Goal: Task Accomplishment & Management: Use online tool/utility

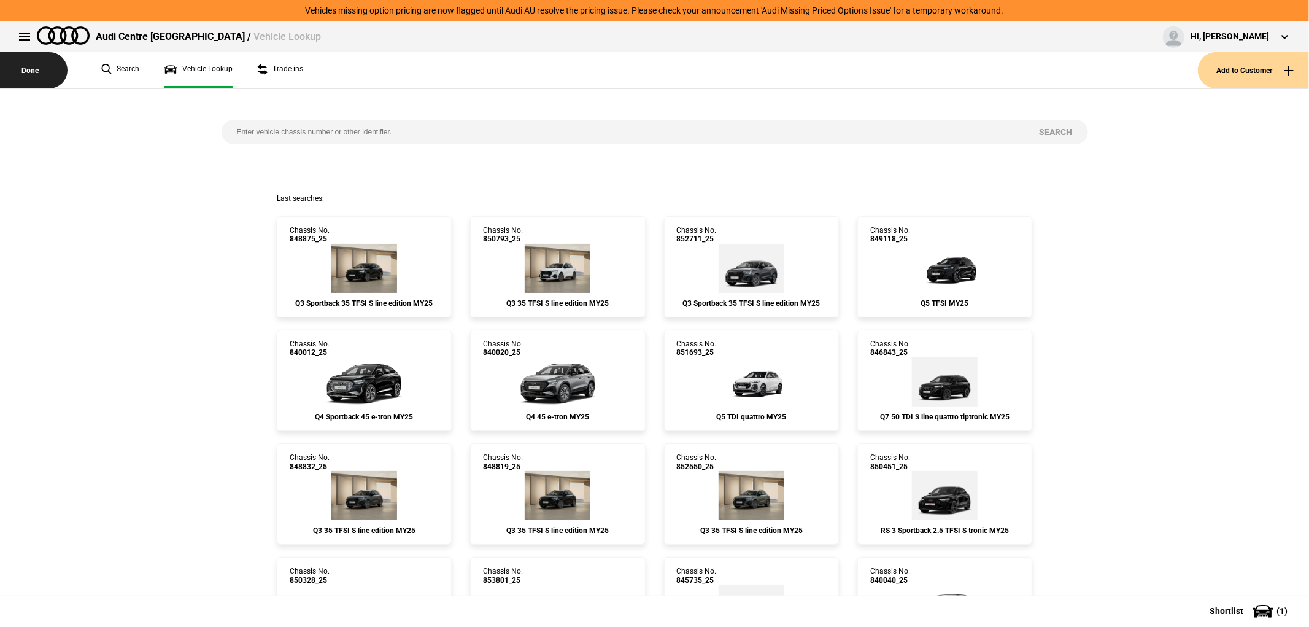
click at [37, 69] on button "Done" at bounding box center [34, 70] width 68 height 36
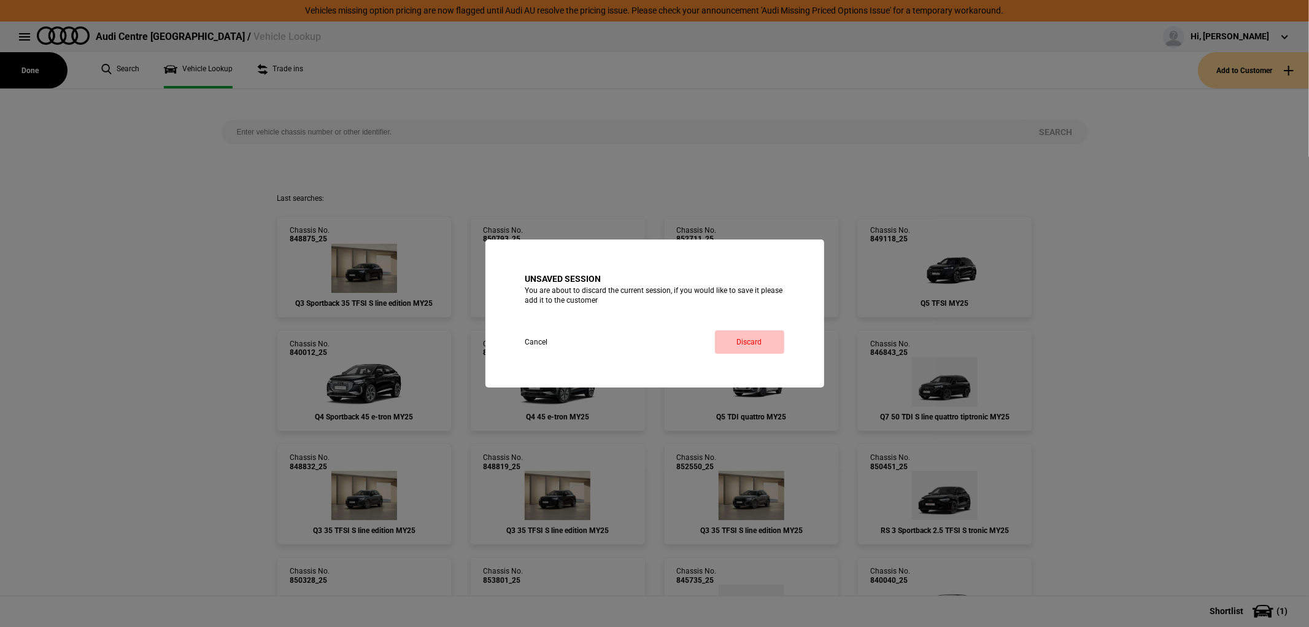
click at [743, 344] on button "Discard" at bounding box center [749, 341] width 69 height 23
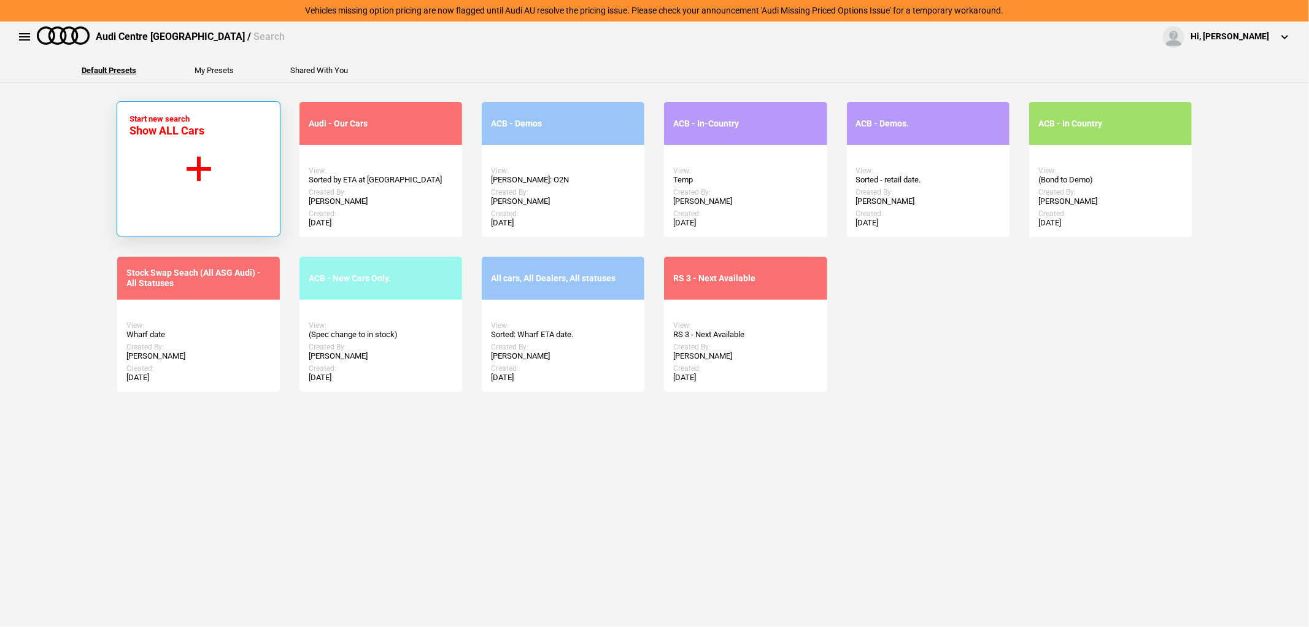
click at [197, 163] on button "Start new search Show ALL Cars" at bounding box center [199, 168] width 164 height 135
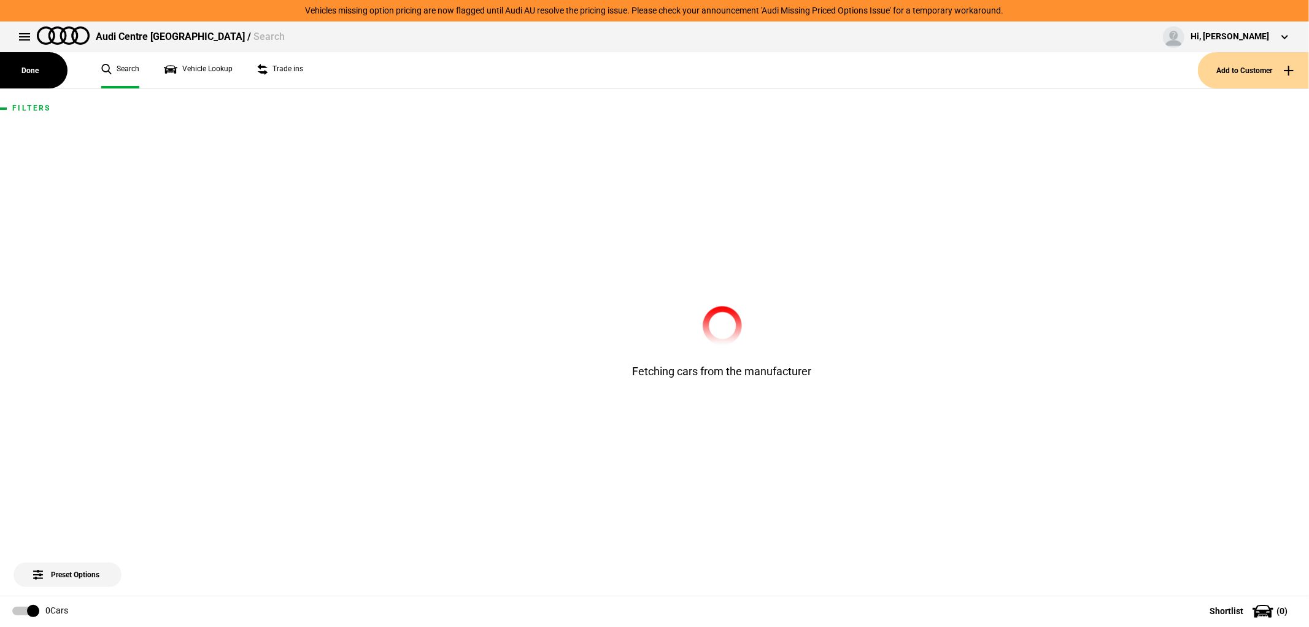
click at [1243, 64] on button "Add to Customer" at bounding box center [1253, 70] width 111 height 36
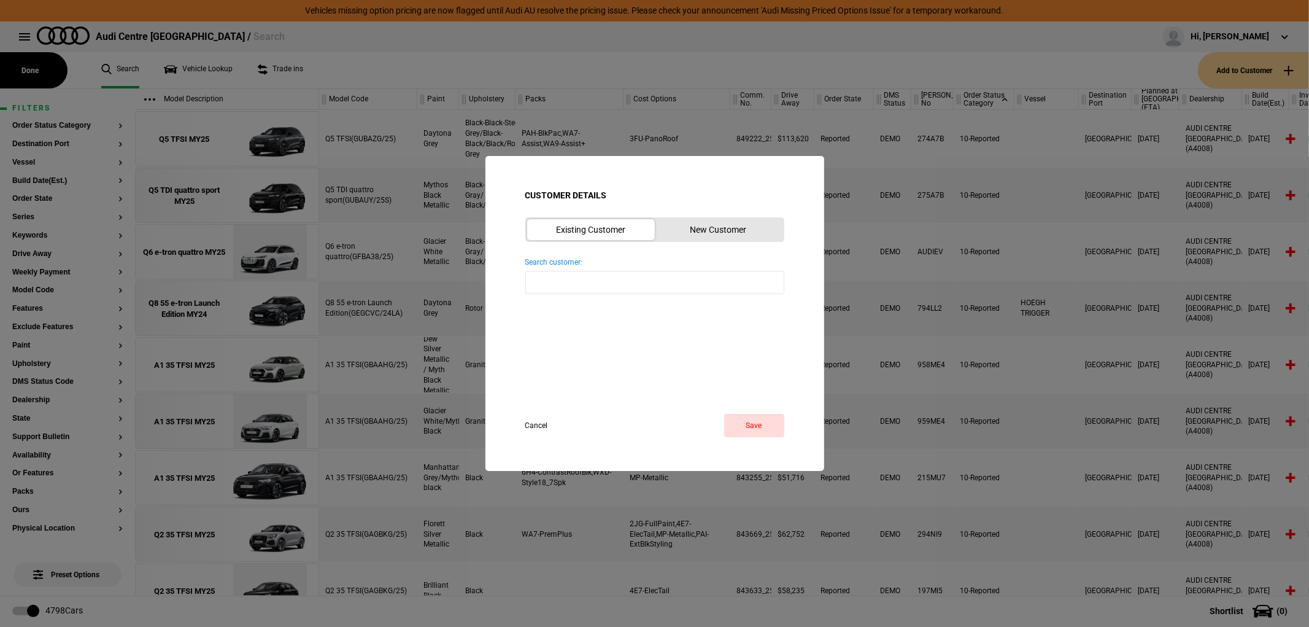
click at [723, 225] on button "New Customer" at bounding box center [719, 229] width 128 height 21
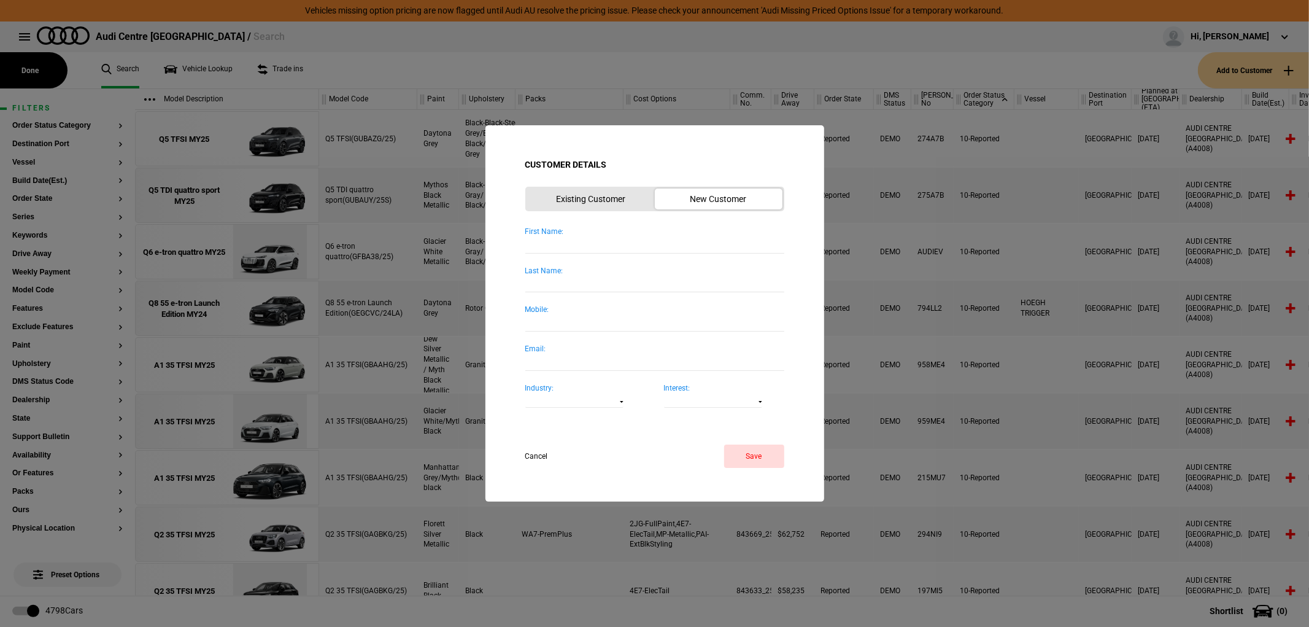
click at [573, 243] on input "First Name:" at bounding box center [654, 244] width 259 height 17
type input "b"
type input "Barrie & Annbe"
type input "Barrie & Anne"
type input "Mccaan"
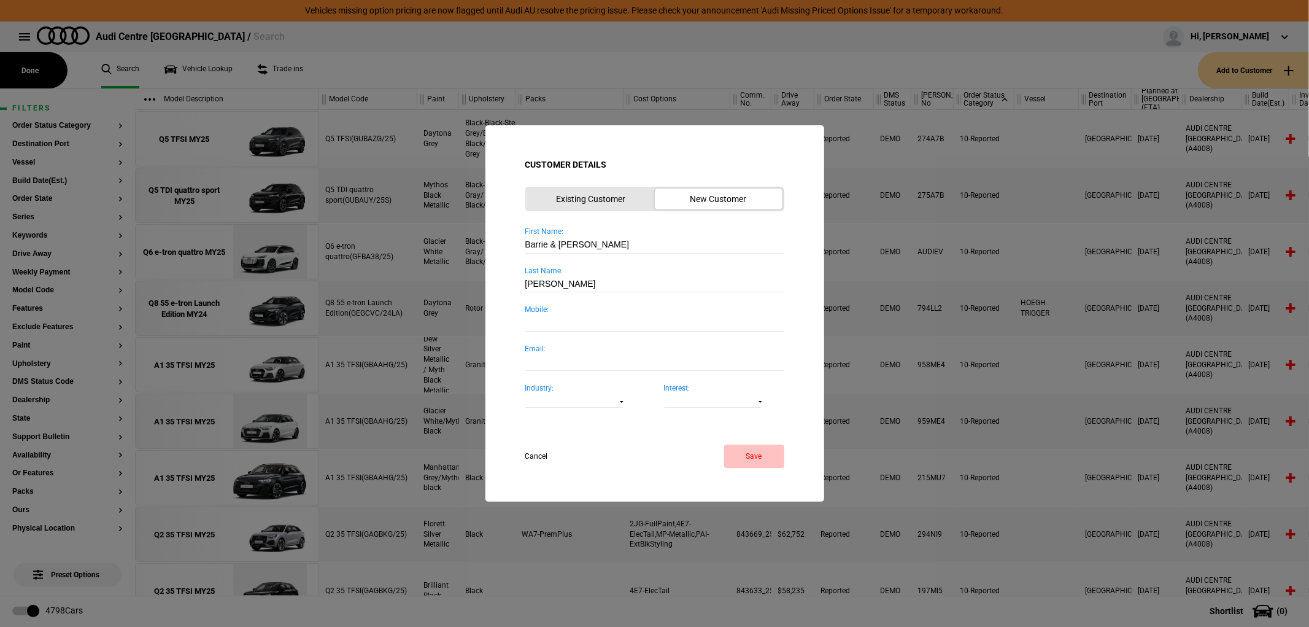
click at [766, 453] on button "Save" at bounding box center [754, 455] width 60 height 23
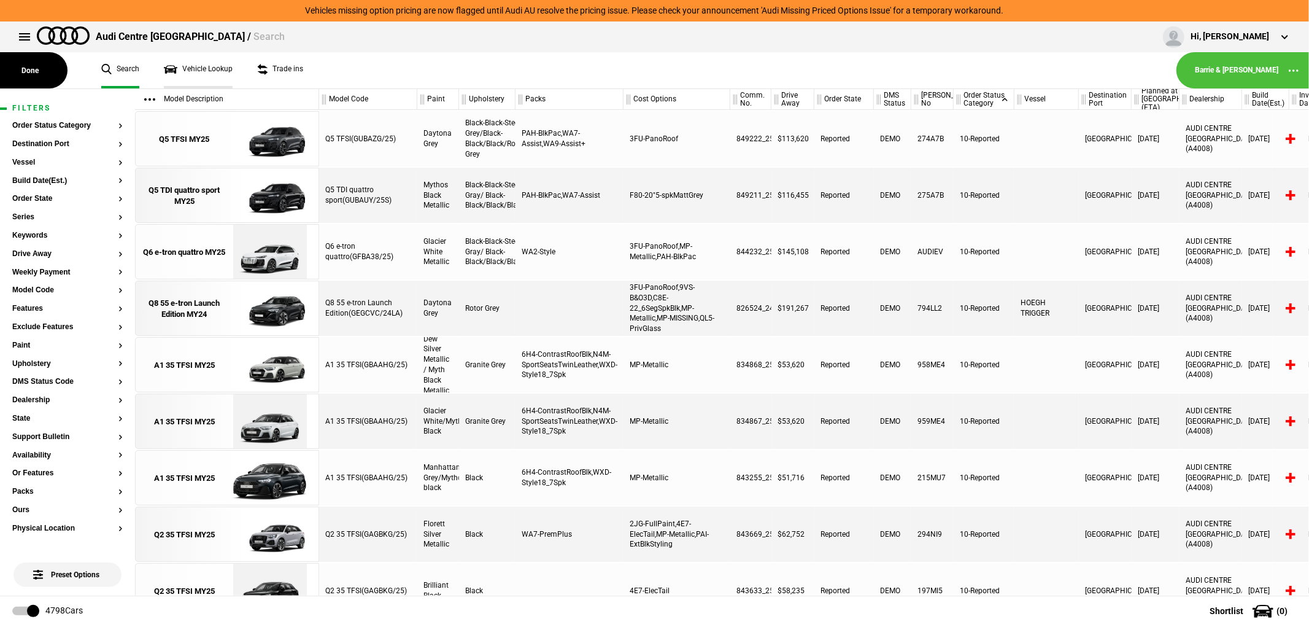
click at [209, 74] on link "Vehicle Lookup" at bounding box center [198, 70] width 69 height 36
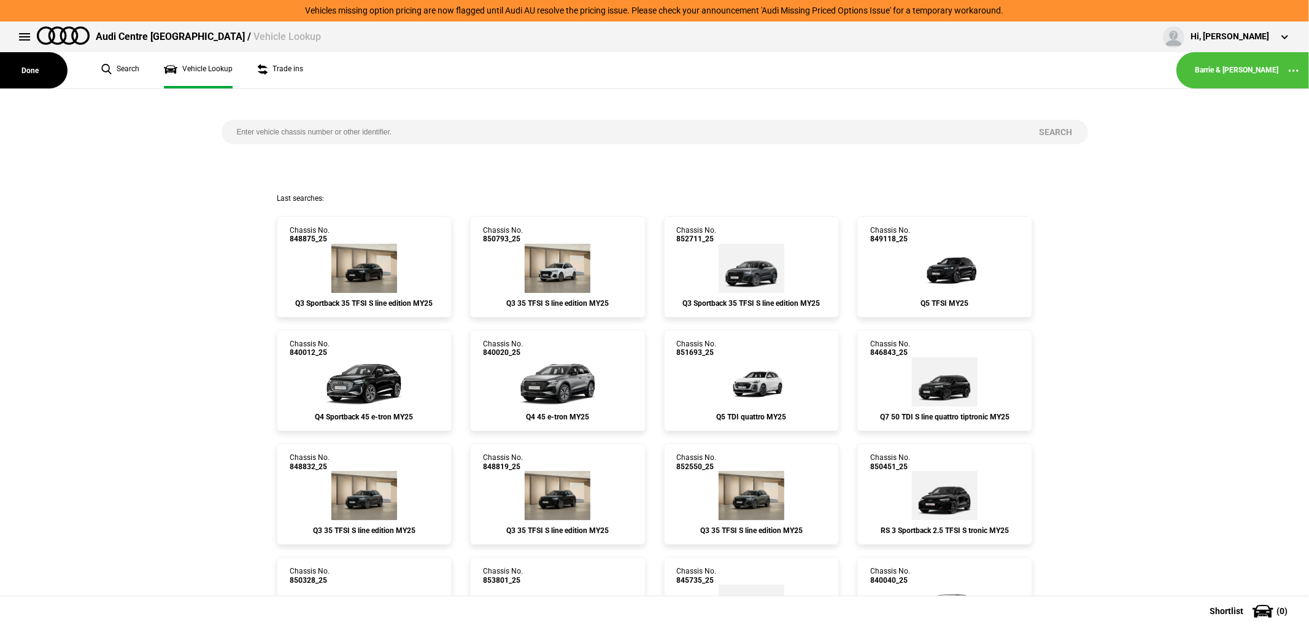
click at [477, 129] on input "search" at bounding box center [623, 132] width 803 height 25
type input "833591"
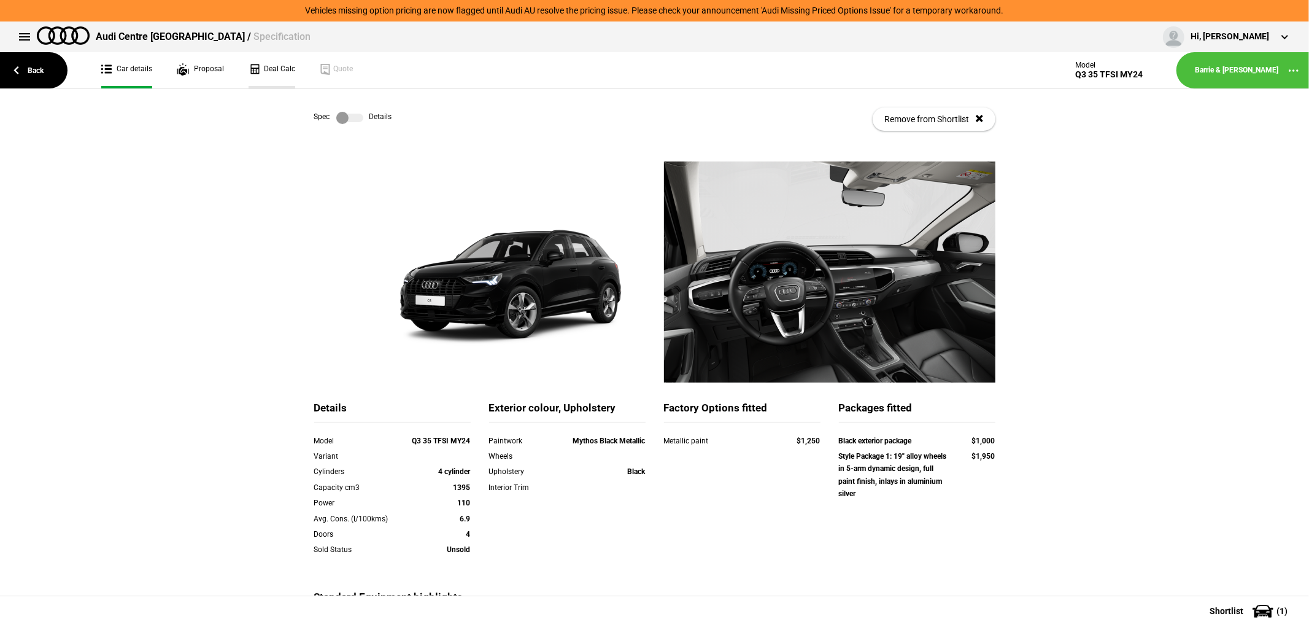
click at [255, 70] on link "Deal Calc" at bounding box center [272, 70] width 47 height 36
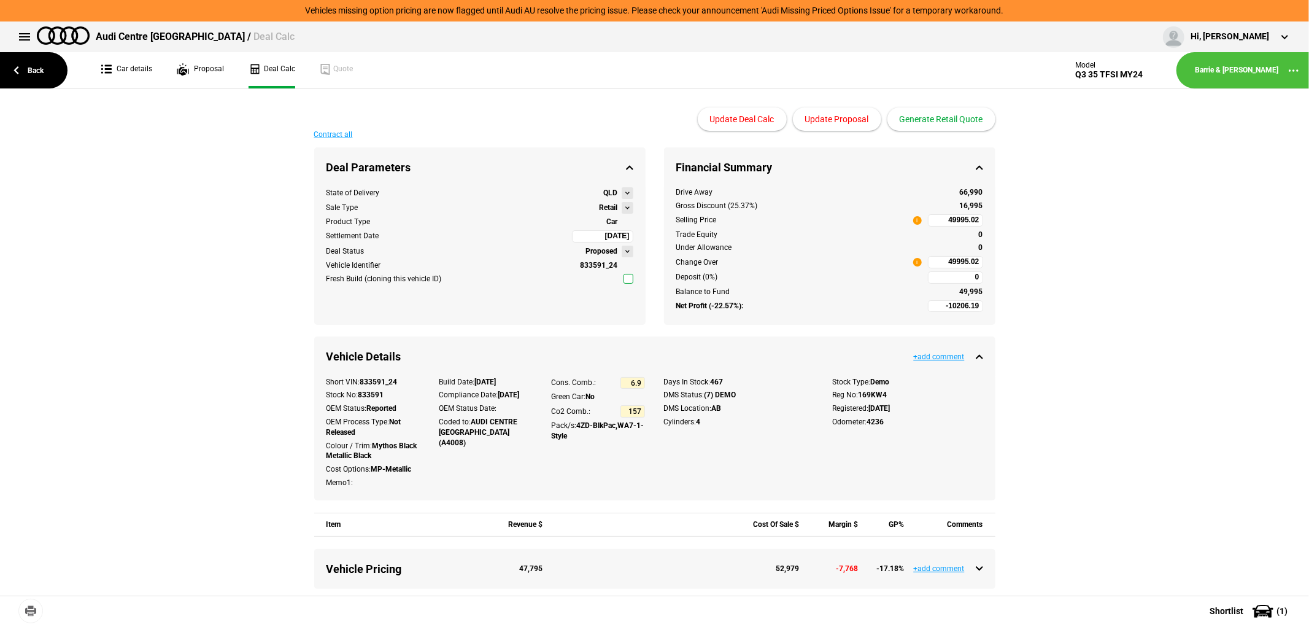
type input "51990"
click at [933, 118] on button "Generate Retail Quote" at bounding box center [941, 118] width 108 height 23
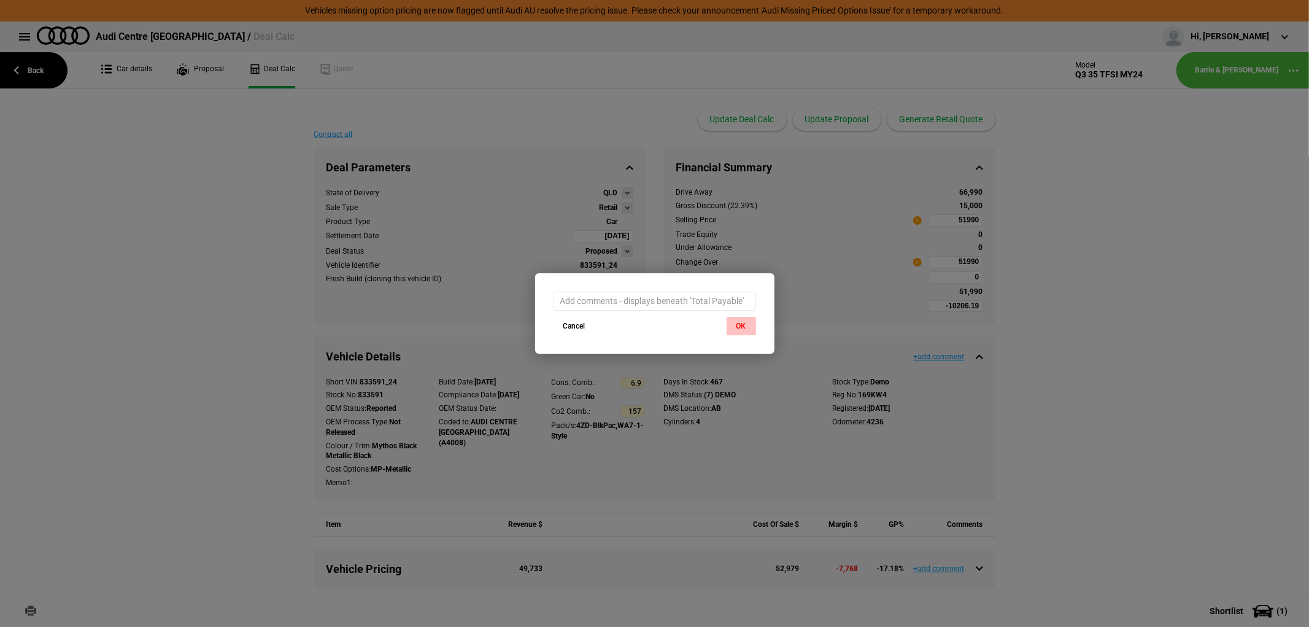
click at [741, 323] on button "OK" at bounding box center [741, 326] width 29 height 18
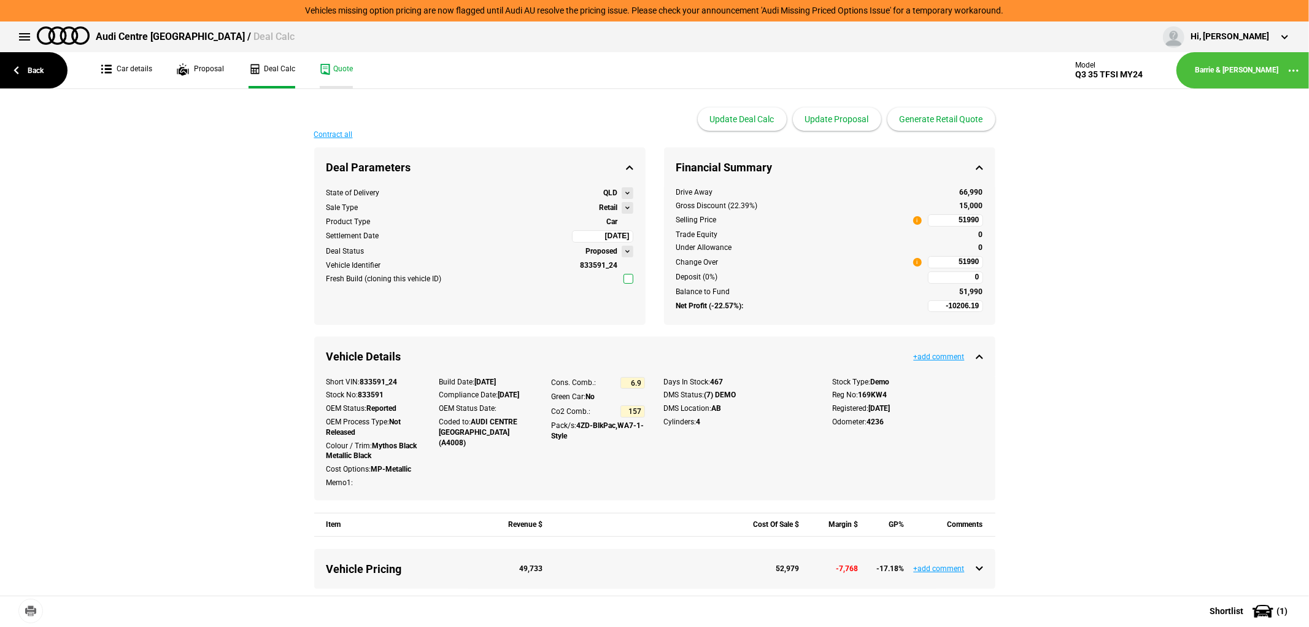
click at [339, 69] on link "Quote" at bounding box center [336, 70] width 33 height 36
